Goal: Find specific page/section: Find specific page/section

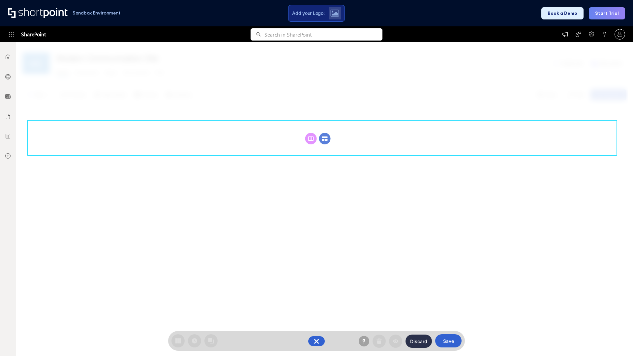
click at [325, 138] on circle at bounding box center [325, 139] width 12 height 12
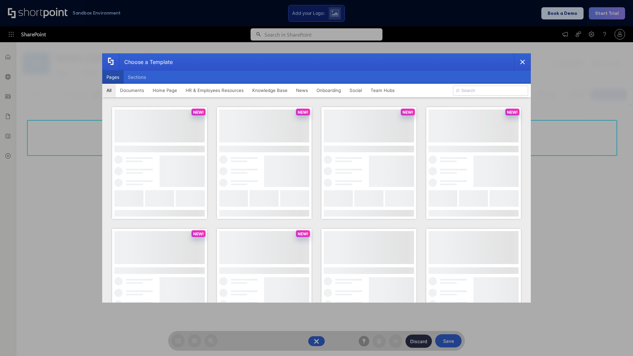
click at [113, 77] on button "Pages" at bounding box center [112, 77] width 21 height 13
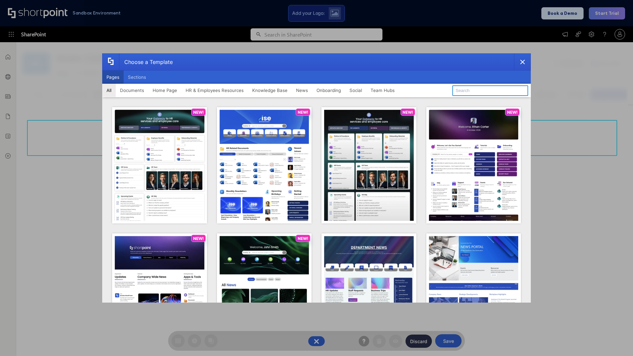
type input "HR 12"
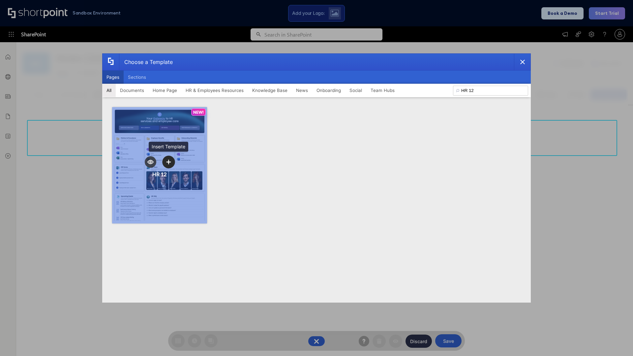
click at [168, 162] on icon "template selector" at bounding box center [168, 161] width 5 height 5
